Goal: Find specific page/section: Find specific page/section

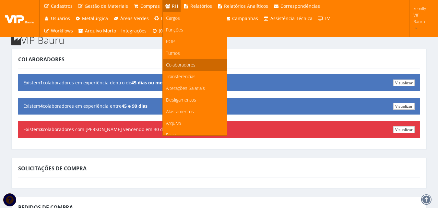
click at [179, 66] on span "Colaboradores" at bounding box center [181, 65] width 30 height 6
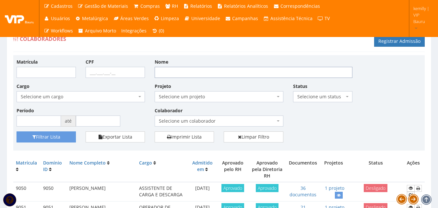
click at [185, 74] on input "Nome" at bounding box center [254, 72] width 198 height 11
type input "KEMILLY"
click at [17, 131] on button "Filtrar Lista" at bounding box center [46, 136] width 59 height 11
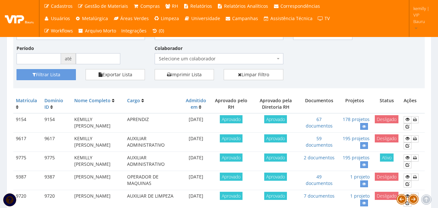
scroll to position [65, 0]
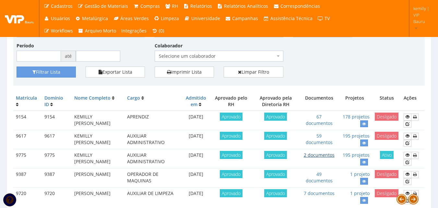
click at [316, 156] on link "2 documentos" at bounding box center [319, 155] width 31 height 6
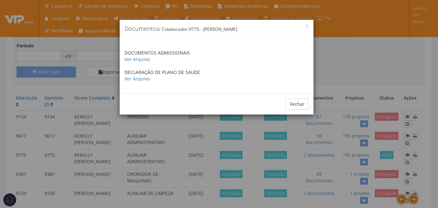
click at [342, 63] on div "× Documentos / Colaborador: 9775 - KEMILLY VICTORIA DE SOUZA DOCUMENTOS ADMISSI…" at bounding box center [219, 104] width 438 height 208
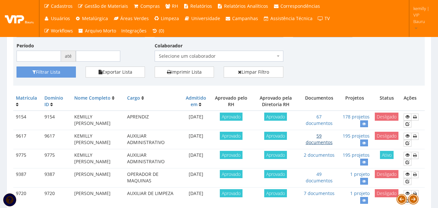
click at [316, 140] on link "59 documentos" at bounding box center [319, 139] width 27 height 13
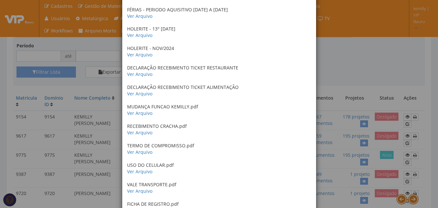
scroll to position [1025, 0]
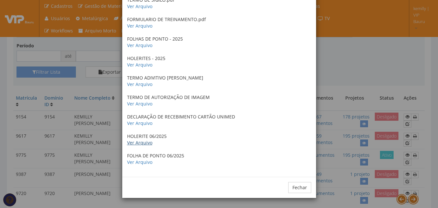
click at [136, 145] on link "Ver Arquivo" at bounding box center [139, 142] width 25 height 6
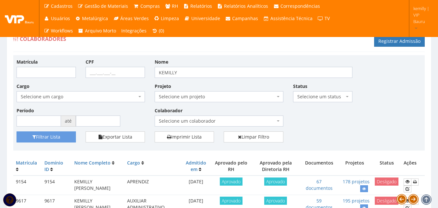
scroll to position [65, 0]
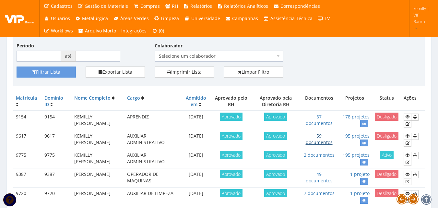
click at [323, 144] on link "59 documentos" at bounding box center [319, 139] width 27 height 13
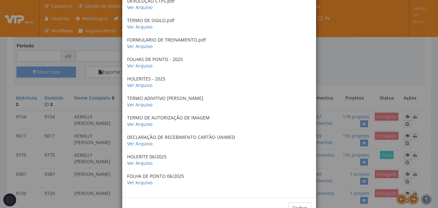
scroll to position [1005, 0]
click at [140, 84] on link "Ver Arquivo" at bounding box center [139, 84] width 25 height 6
click at [129, 103] on link "Ver Arquivo" at bounding box center [139, 104] width 25 height 6
click at [138, 146] on p "DECLARAÇÃO DE RECEBIMENTO CARTÃO UNIMED Ver Arquivo" at bounding box center [219, 139] width 184 height 13
click at [138, 144] on link "Ver Arquivo" at bounding box center [139, 143] width 25 height 6
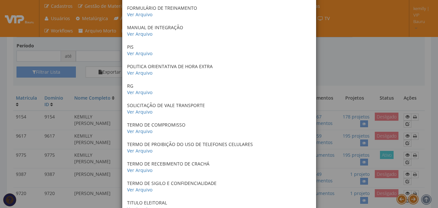
scroll to position [324, 0]
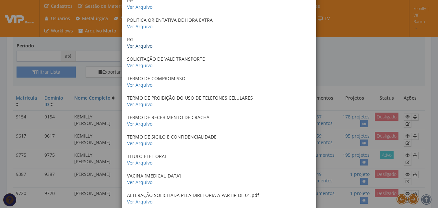
click at [130, 48] on link "Ver Arquivo" at bounding box center [139, 46] width 25 height 6
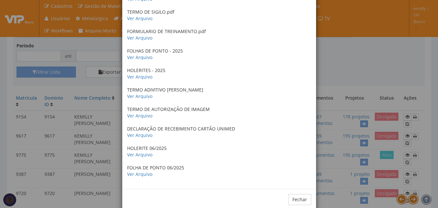
scroll to position [1025, 0]
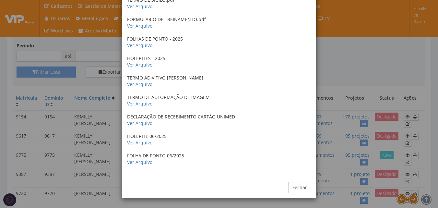
click at [335, 69] on div "× Documentos / Colaborador: 9617 - KEMILLY VICTORIA DE SOUZA HISTORICO ESCOLAR …" at bounding box center [219, 104] width 438 height 208
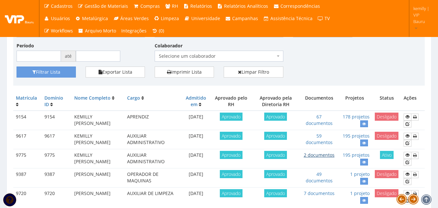
click at [313, 155] on link "2 documentos" at bounding box center [319, 155] width 31 height 6
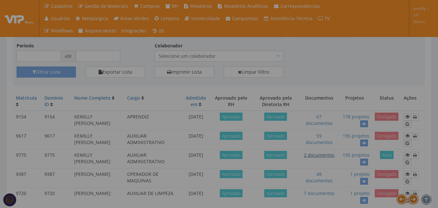
scroll to position [0, 0]
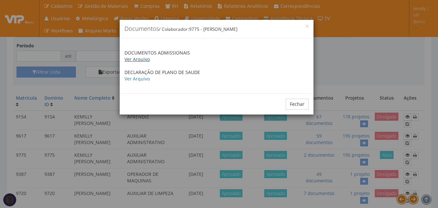
click at [142, 59] on link "Ver Arquivo" at bounding box center [136, 59] width 25 height 6
drag, startPoint x: 159, startPoint y: 143, endPoint x: 164, endPoint y: 141, distance: 4.4
click at [161, 143] on div "× Documentos / Colaborador: 9775 - KEMILLY VICTORIA DE SOUZA DOCUMENTOS ADMISSI…" at bounding box center [219, 104] width 438 height 208
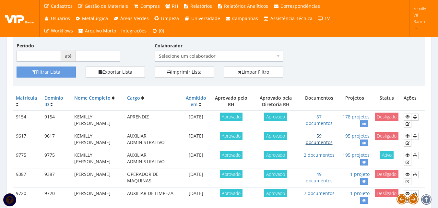
click at [322, 138] on link "59 documentos" at bounding box center [319, 139] width 27 height 13
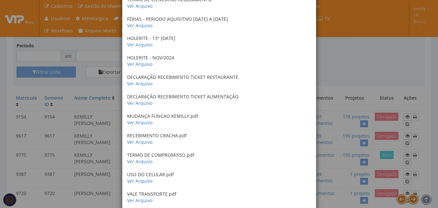
scroll to position [668, 0]
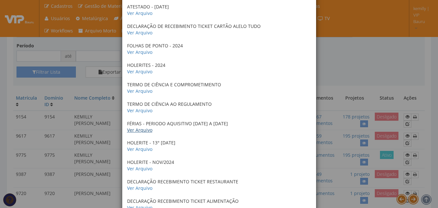
click at [144, 131] on link "Ver Arquivo" at bounding box center [139, 130] width 25 height 6
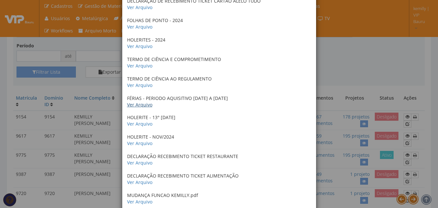
scroll to position [733, 0]
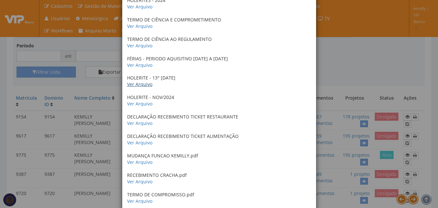
click at [142, 85] on link "Ver Arquivo" at bounding box center [139, 84] width 25 height 6
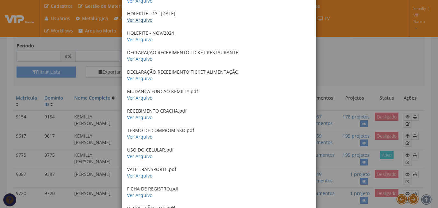
scroll to position [798, 0]
click at [143, 98] on link "Ver Arquivo" at bounding box center [139, 97] width 25 height 6
click at [346, 72] on div "× Documentos / Colaborador: 9617 - KEMILLY VICTORIA DE SOUZA HISTORICO ESCOLAR …" at bounding box center [219, 104] width 438 height 208
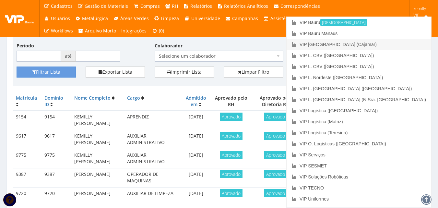
click at [393, 44] on link "VIP [GEOGRAPHIC_DATA] (Cajamar)" at bounding box center [359, 44] width 145 height 11
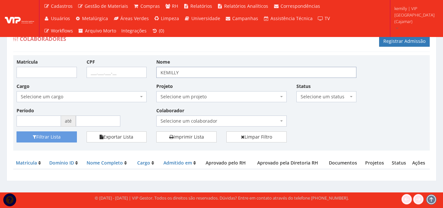
drag, startPoint x: 184, startPoint y: 75, endPoint x: 99, endPoint y: 73, distance: 85.0
click at [99, 73] on div "Matrícula CPF Nome KEMILLY Cargo Selecione um cargo G1046 D0029 - 4110-05 - AGE…" at bounding box center [221, 94] width 419 height 73
type input "diego"
click at [17, 131] on button "Filtrar Lista" at bounding box center [47, 136] width 60 height 11
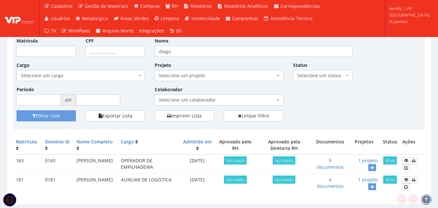
scroll to position [32, 0]
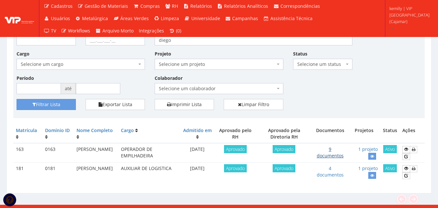
click at [333, 157] on link "9 documentos" at bounding box center [330, 152] width 27 height 13
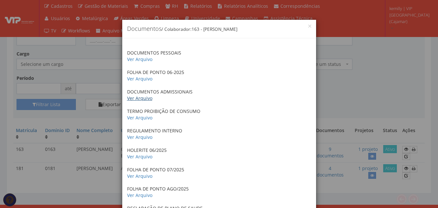
click at [141, 96] on link "Ver Arquivo" at bounding box center [139, 98] width 25 height 6
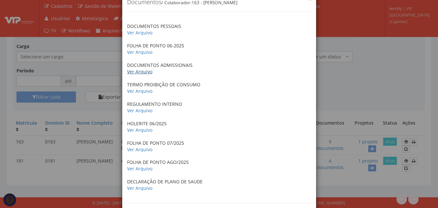
scroll to position [0, 0]
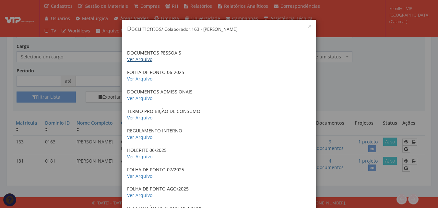
click at [133, 59] on link "Ver Arquivo" at bounding box center [139, 59] width 25 height 6
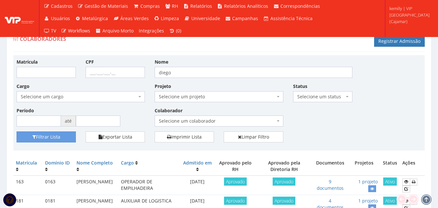
scroll to position [40, 0]
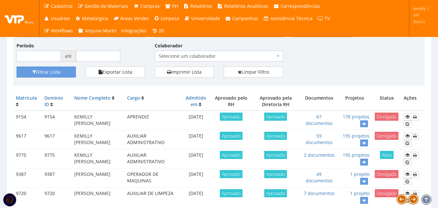
scroll to position [97, 0]
